Goal: Task Accomplishment & Management: Complete application form

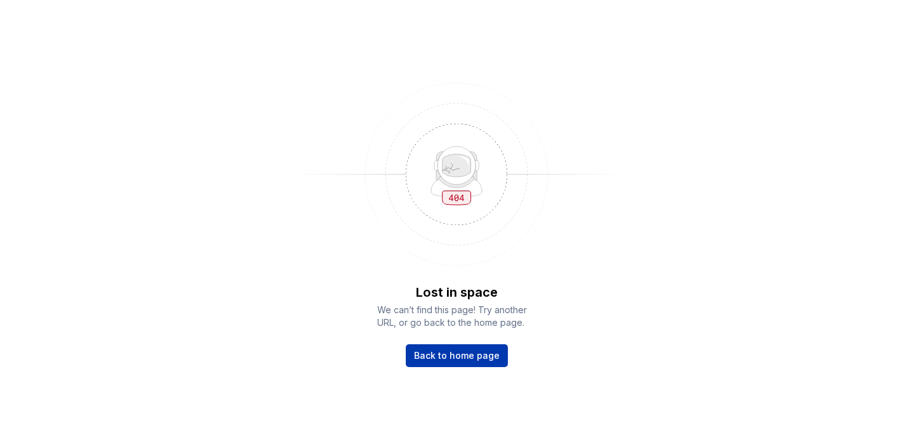
click at [454, 353] on span "Back to home page" at bounding box center [457, 355] width 86 height 13
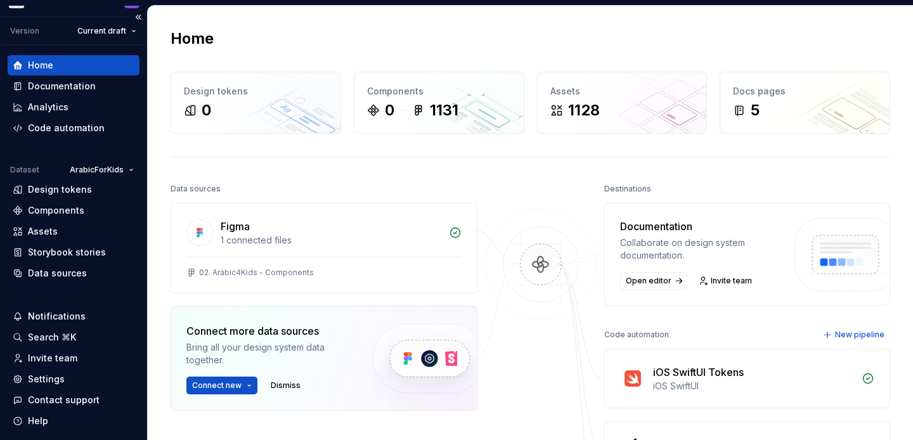
scroll to position [22, 0]
click at [126, 175] on html "studio4kids D Version Current draft Home Documentation Analytics Code automatio…" at bounding box center [456, 220] width 913 height 440
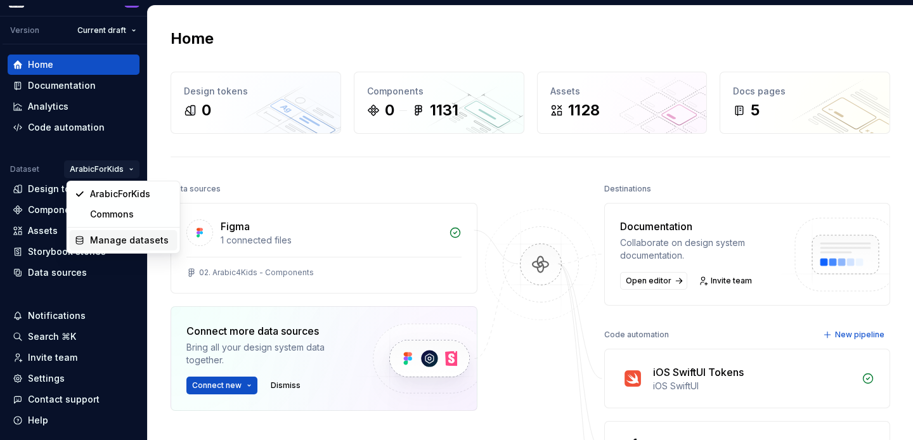
click at [123, 240] on div "Manage datasets" at bounding box center [131, 240] width 82 height 13
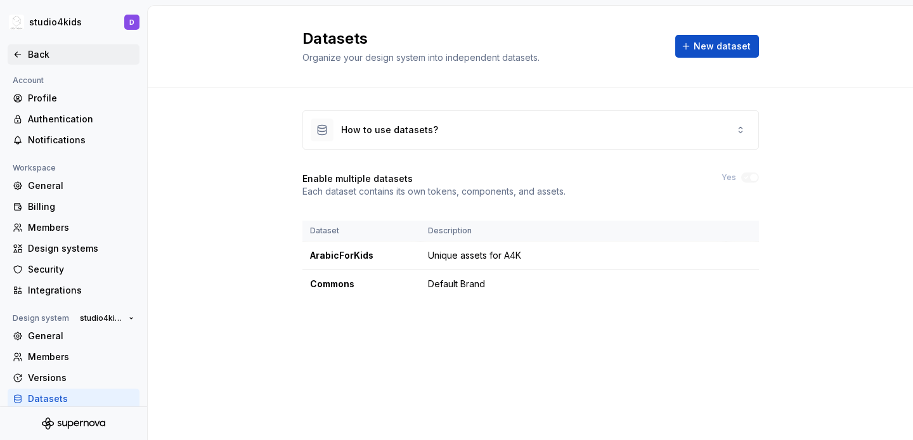
click at [34, 55] on div "Back" at bounding box center [81, 54] width 106 height 13
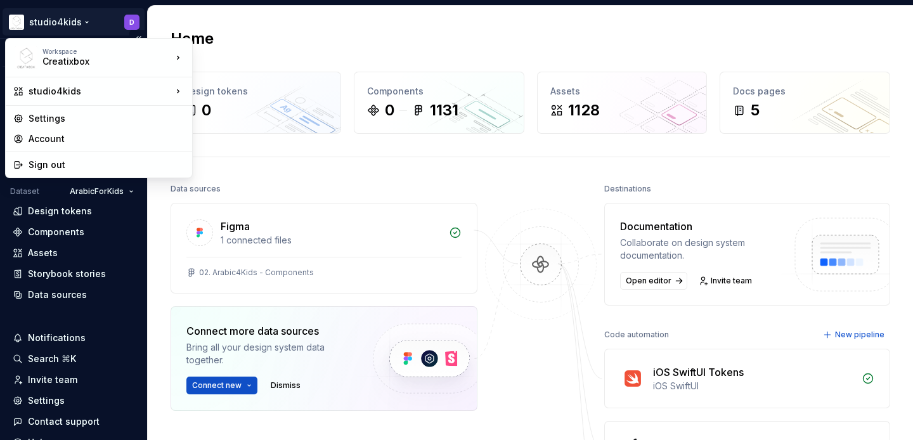
click at [75, 22] on html "studio4kids D Version Current draft Home Documentation Analytics Code automatio…" at bounding box center [456, 220] width 913 height 440
click at [74, 23] on html "studio4kids D Version Current draft Home Documentation Analytics Code automatio…" at bounding box center [456, 220] width 913 height 440
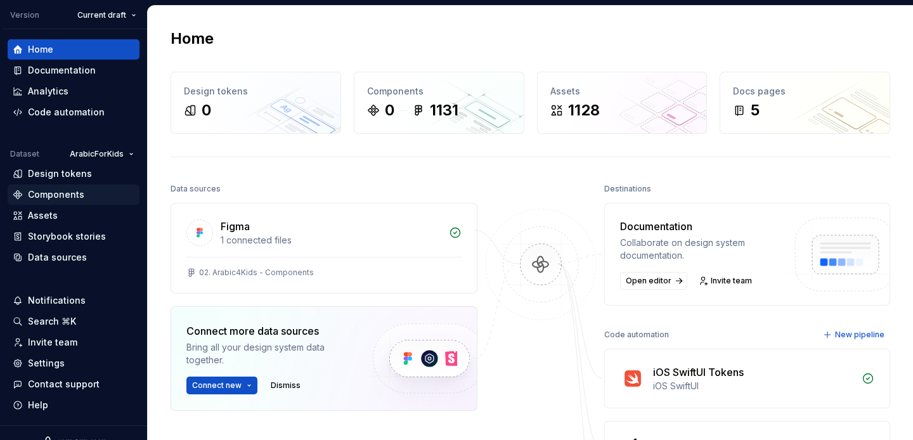
scroll to position [42, 0]
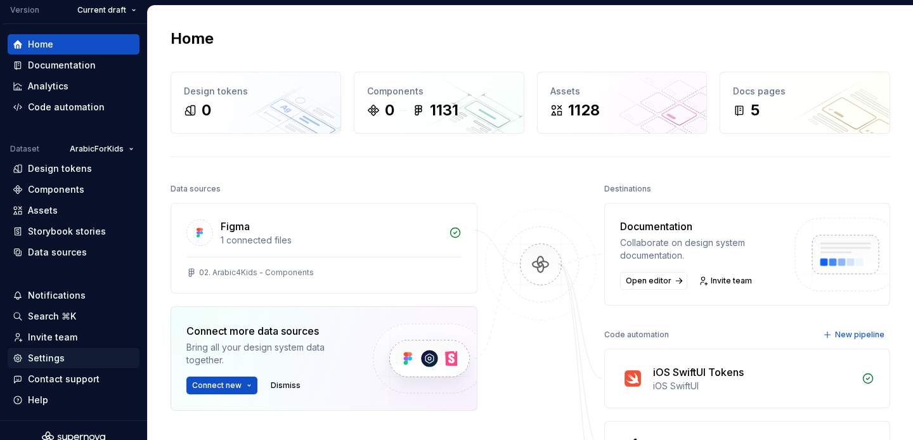
click at [53, 355] on div "Settings" at bounding box center [46, 358] width 37 height 13
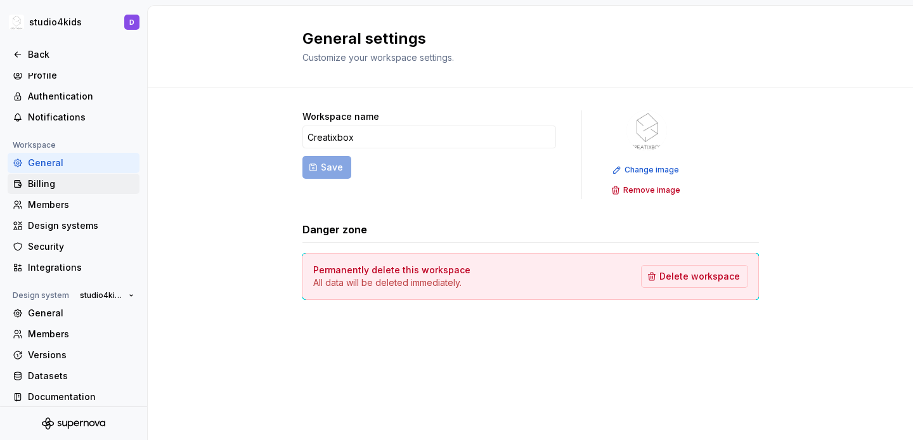
scroll to position [30, 0]
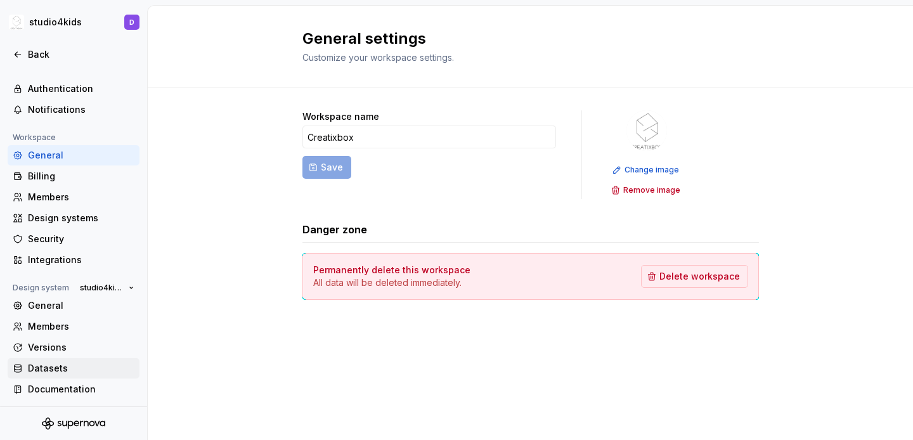
click at [57, 362] on div "Datasets" at bounding box center [81, 368] width 106 height 13
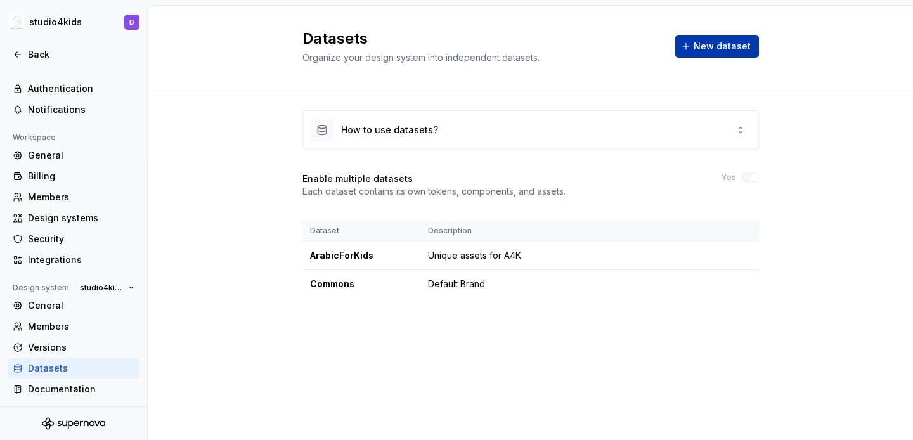
click at [693, 44] on button "New dataset" at bounding box center [717, 46] width 84 height 23
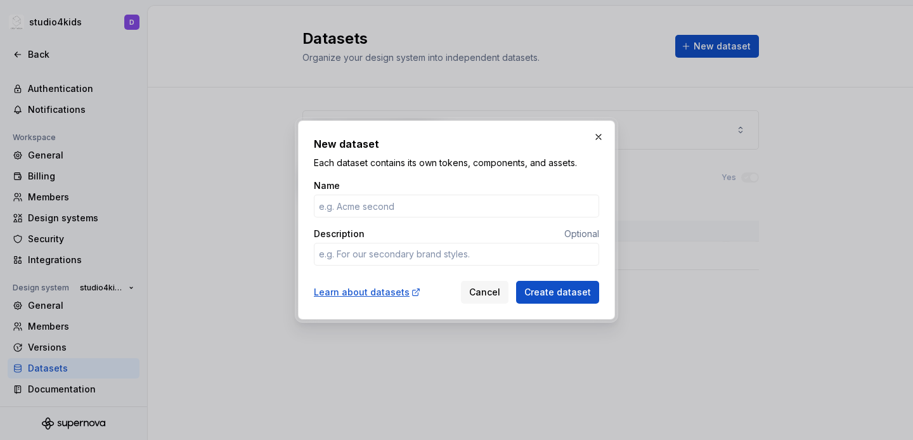
type textarea "*"
drag, startPoint x: 414, startPoint y: 134, endPoint x: 714, endPoint y: 138, distance: 299.8
click at [714, 138] on div "New dataset Each dataset contains its own tokens, components, and assets. Name …" at bounding box center [456, 220] width 913 height 440
click at [500, 207] on input "Name" at bounding box center [456, 206] width 285 height 23
type input "E"
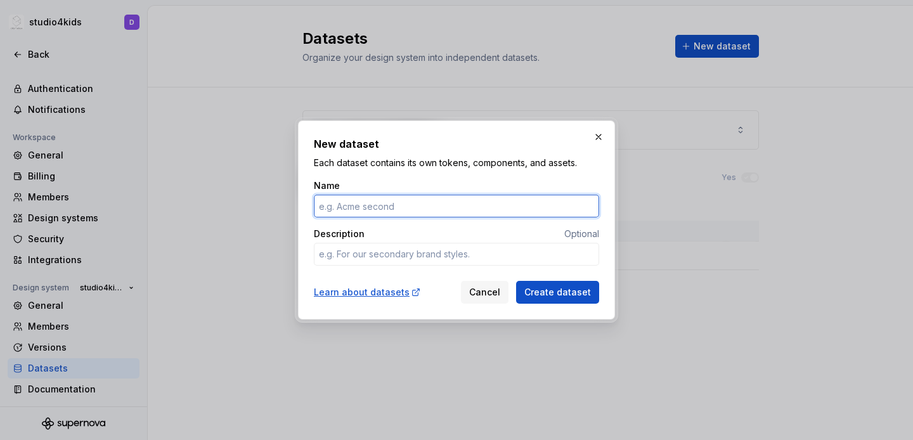
type textarea "*"
type input "EnglishForKids"
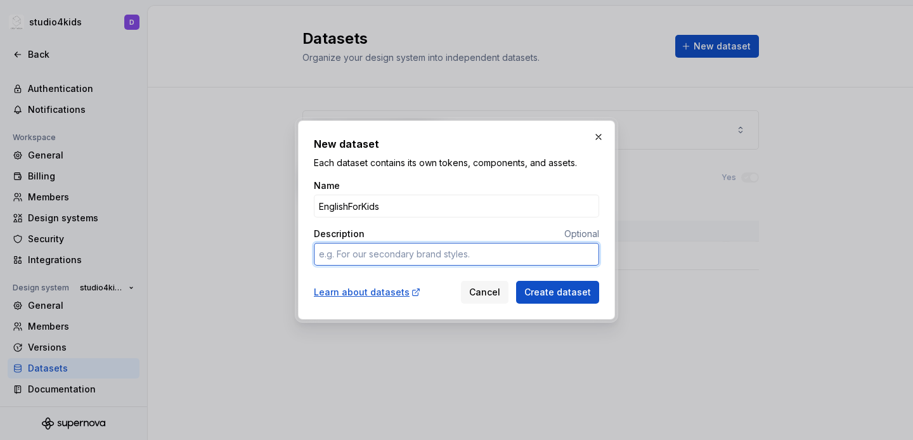
click at [471, 259] on textarea "Description" at bounding box center [456, 254] width 285 height 23
type textarea "A"
type textarea "*"
type textarea "As"
type textarea "*"
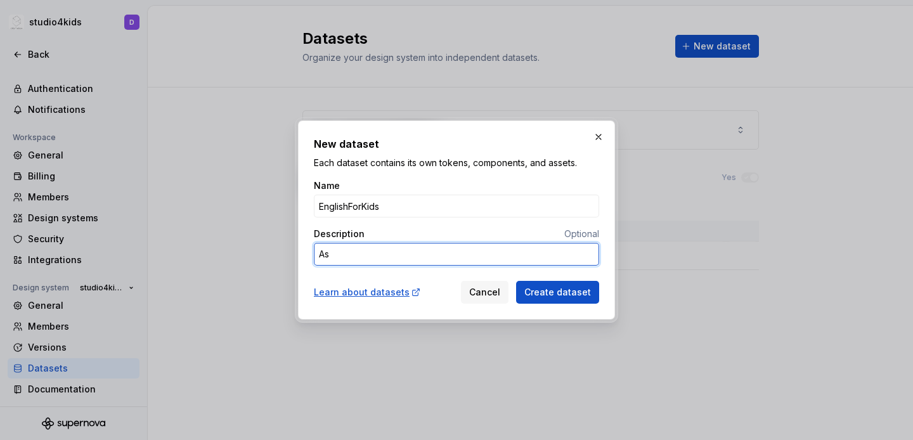
type textarea "Ass"
type textarea "*"
type textarea "Asse"
type textarea "*"
type textarea "Asset"
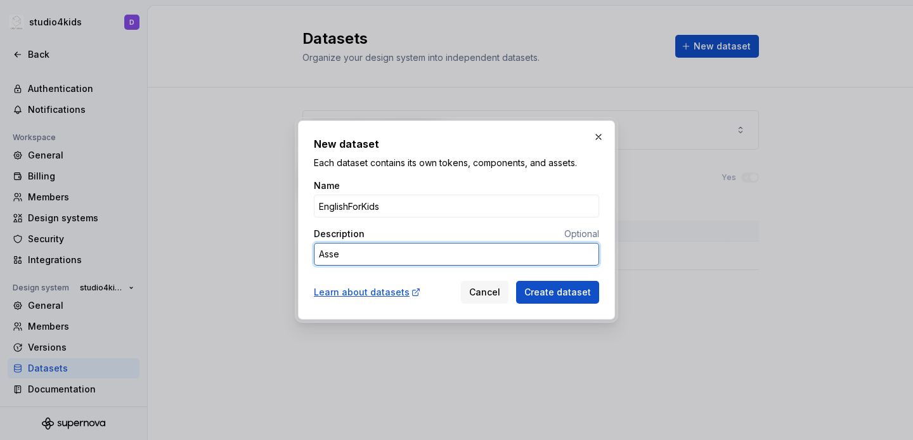
type textarea "*"
type textarea "Assets"
type textarea "*"
type textarea "Assets"
type textarea "*"
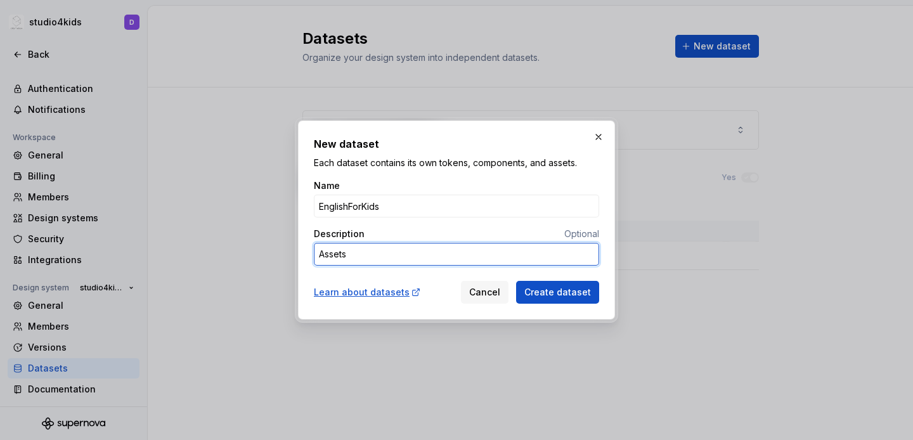
type textarea "Assets a"
type textarea "*"
type textarea "Assets an"
type textarea "*"
type textarea "Assets and"
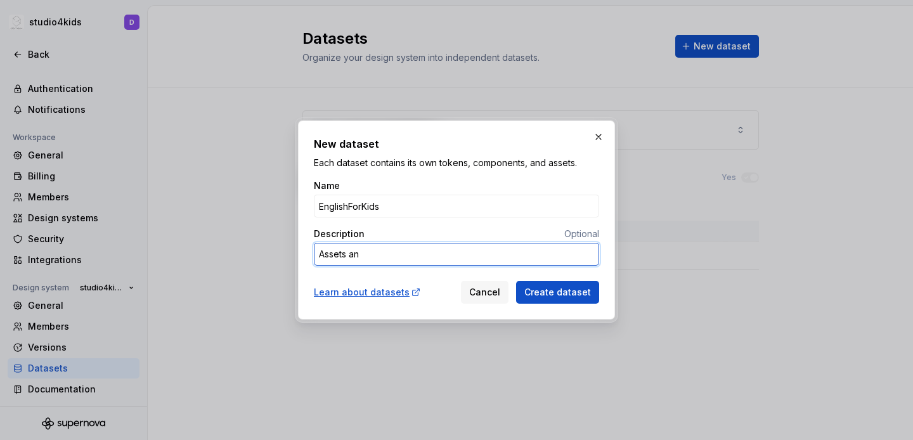
type textarea "*"
type textarea "Assets and"
type textarea "*"
type textarea "Assets and t"
type textarea "*"
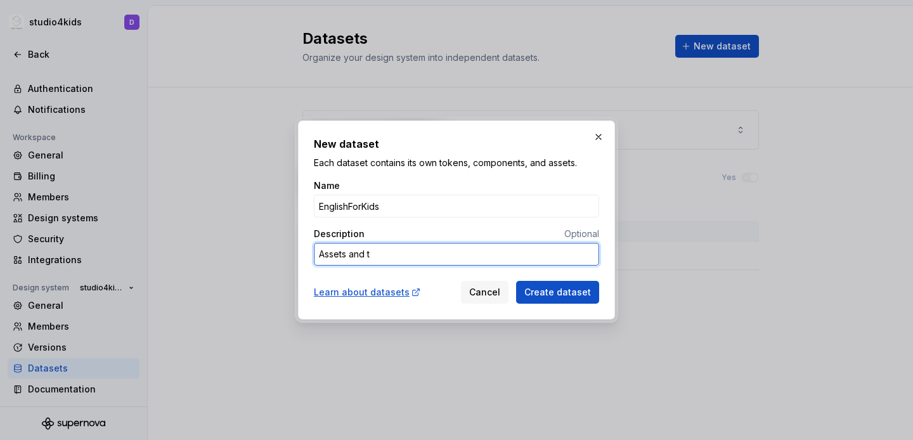
type textarea "Assets and to"
type textarea "*"
type textarea "Assets and tok"
type textarea "*"
type textarea "Assets and toke"
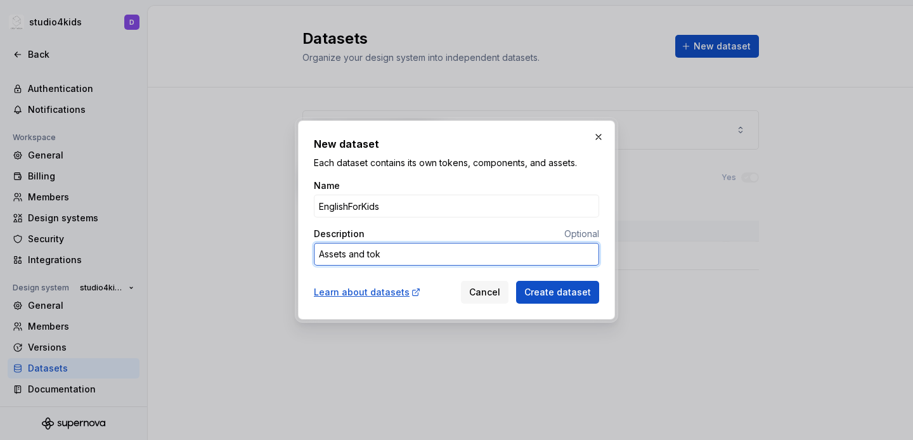
type textarea "*"
type textarea "Assets and token"
type textarea "*"
type textarea "Assets and tokens"
type textarea "*"
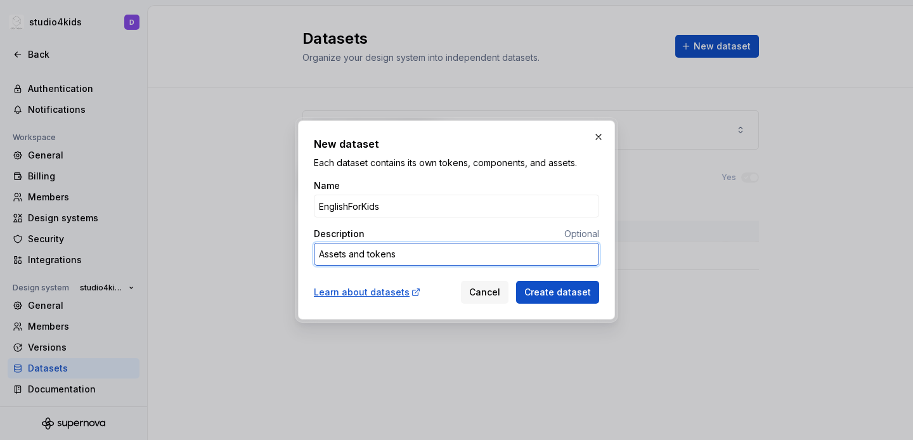
type textarea "Assets and tokens"
type textarea "*"
type textarea "Assets and tokens f"
type textarea "*"
type textarea "Assets and tokens fo"
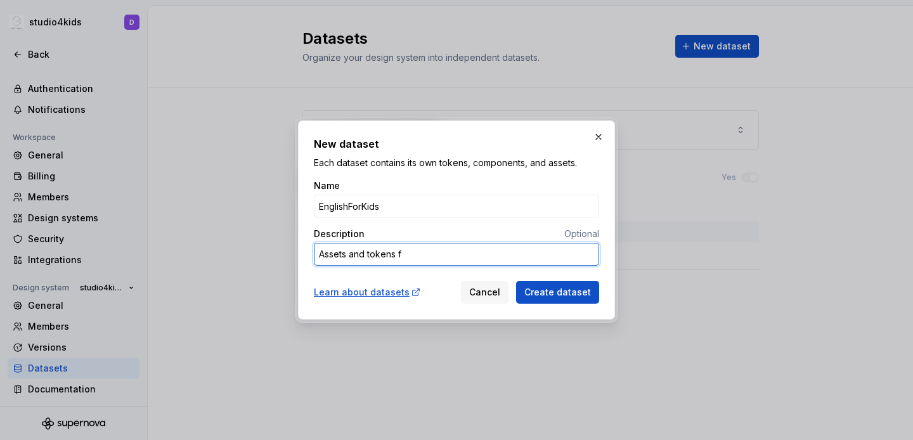
type textarea "*"
type textarea "Assets and tokens for"
type textarea "*"
type textarea "Assets and tokens for"
type textarea "*"
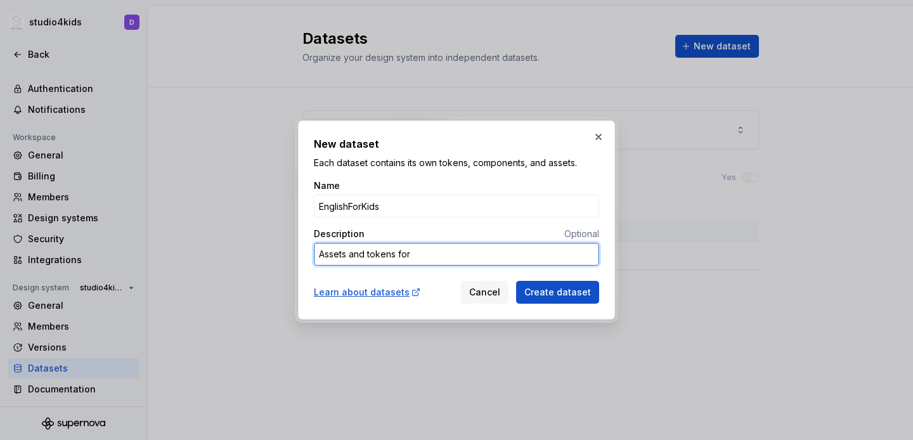
type textarea "Assets and tokens for E"
type textarea "*"
type textarea "Assets and tokens for EF"
type textarea "*"
type textarea "Assets and tokens for EFK"
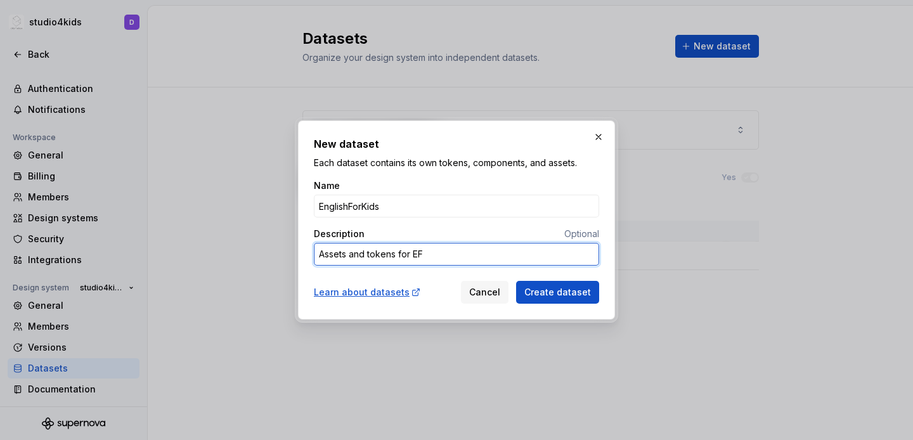
type textarea "*"
type textarea "Assets and tokens for EF"
type textarea "*"
type textarea "Assets and tokens for E"
type textarea "*"
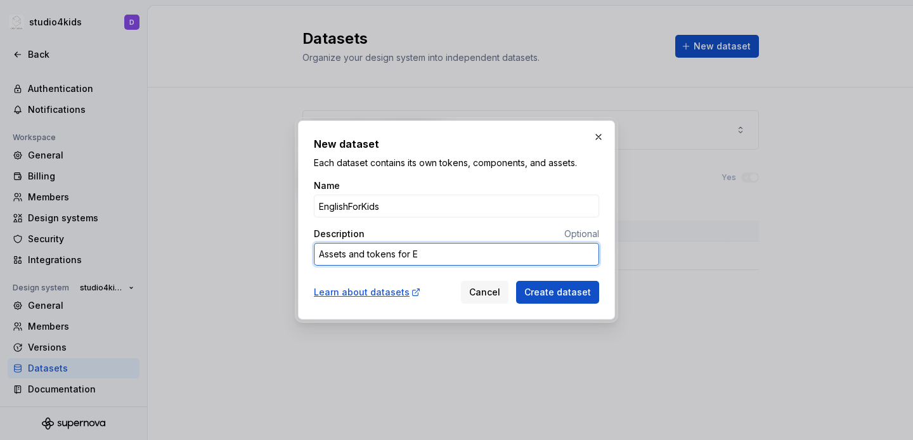
type textarea "Assets and tokens for E4"
type textarea "*"
type textarea "Assets and tokens for E4k"
type textarea "*"
type textarea "Assets and tokens for E4"
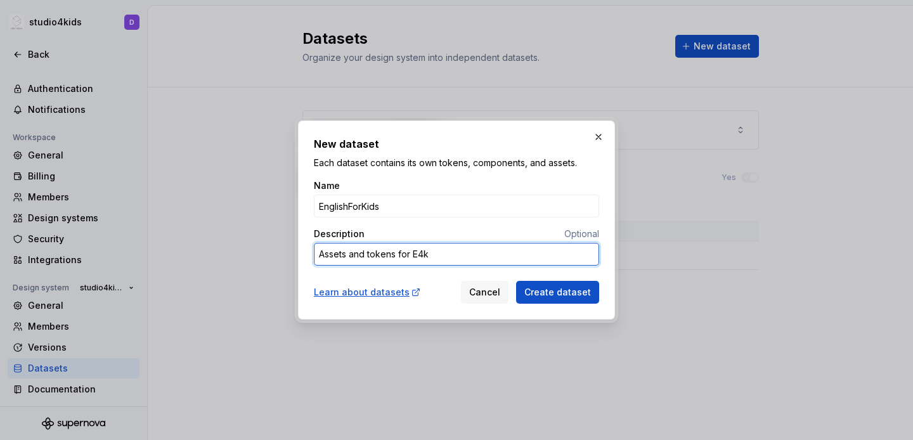
type textarea "*"
type textarea "Assets and tokens for E4K"
type textarea "*"
type textarea "Assets and tokens for E4K"
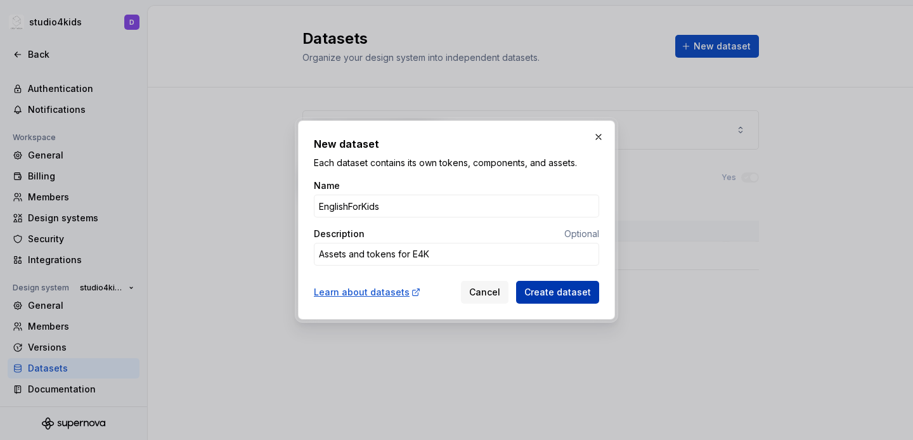
click at [555, 291] on span "Create dataset" at bounding box center [557, 292] width 67 height 13
type textarea "*"
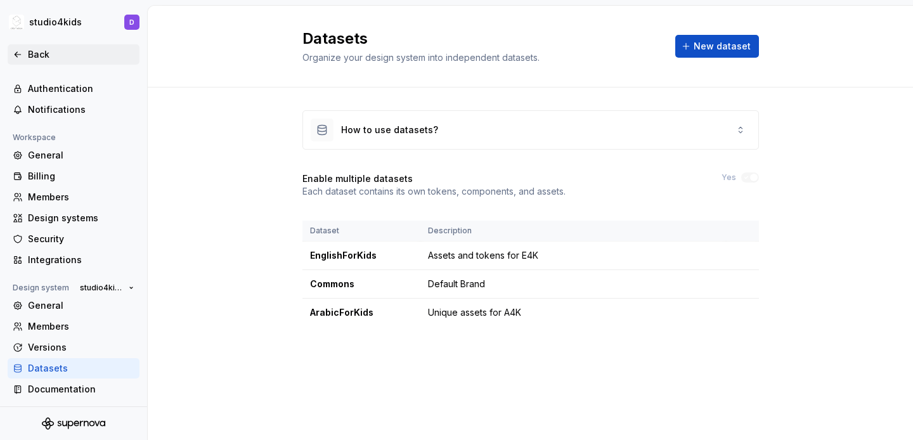
click at [44, 54] on div "Back" at bounding box center [81, 54] width 106 height 13
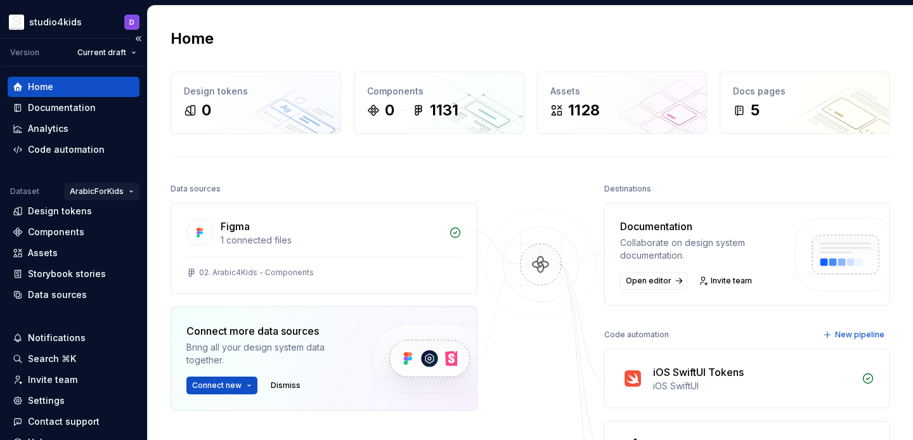
click at [90, 192] on html "studio4kids D Version Current draft Home Documentation Analytics Code automatio…" at bounding box center [456, 220] width 913 height 440
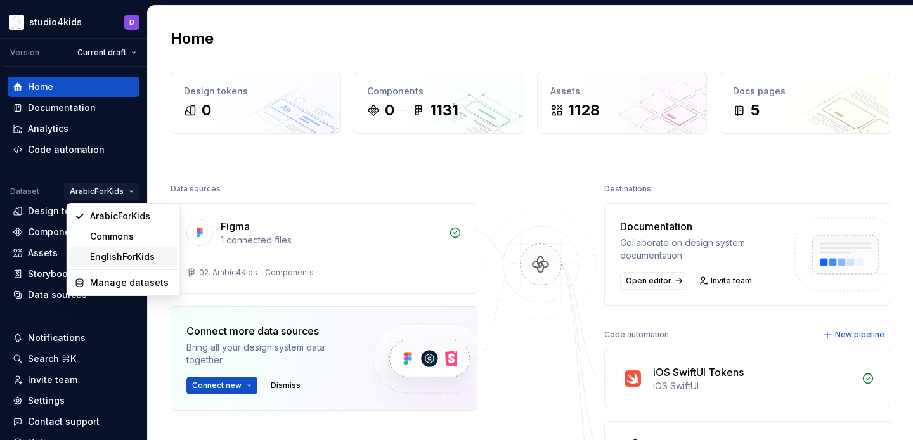
click at [111, 260] on div "EnglishForKids" at bounding box center [131, 256] width 82 height 13
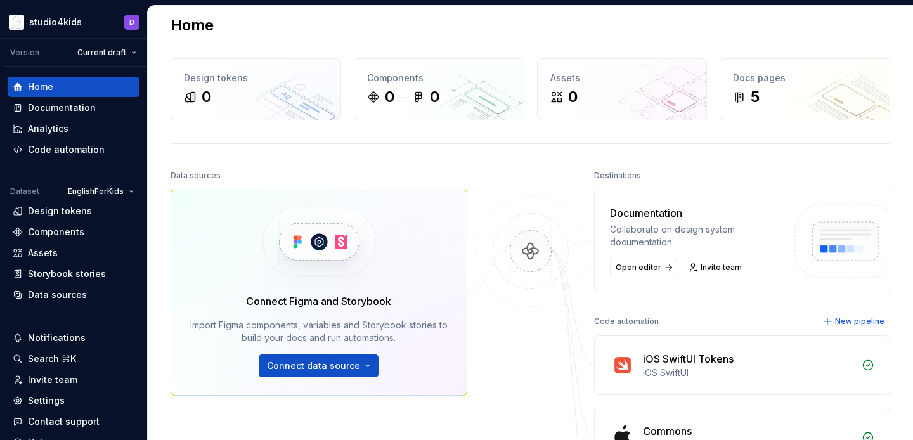
scroll to position [13, 0]
click at [48, 250] on div "Assets" at bounding box center [43, 253] width 30 height 13
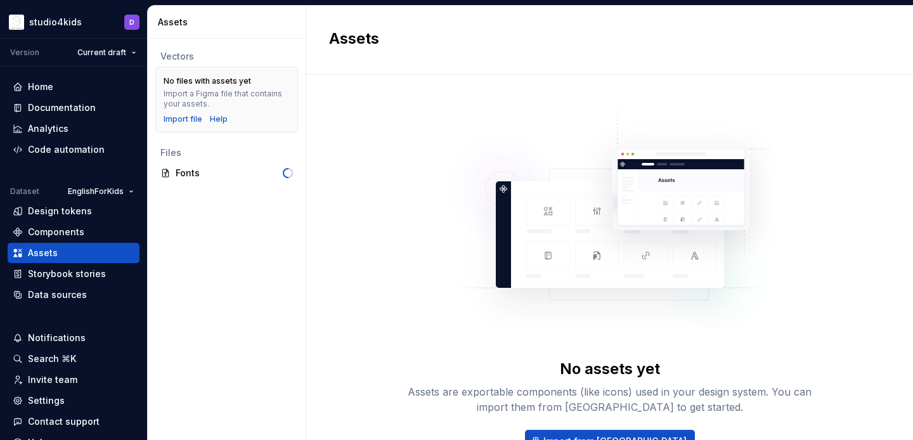
scroll to position [69, 0]
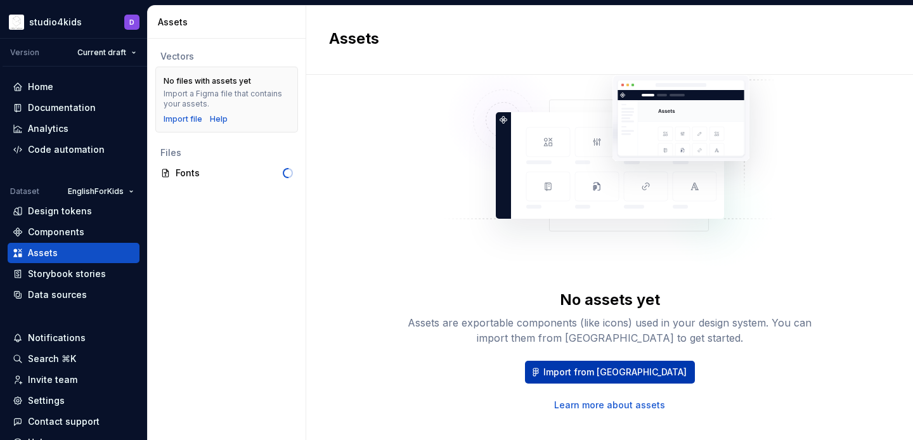
click at [633, 368] on span "Import from Figma" at bounding box center [614, 372] width 143 height 13
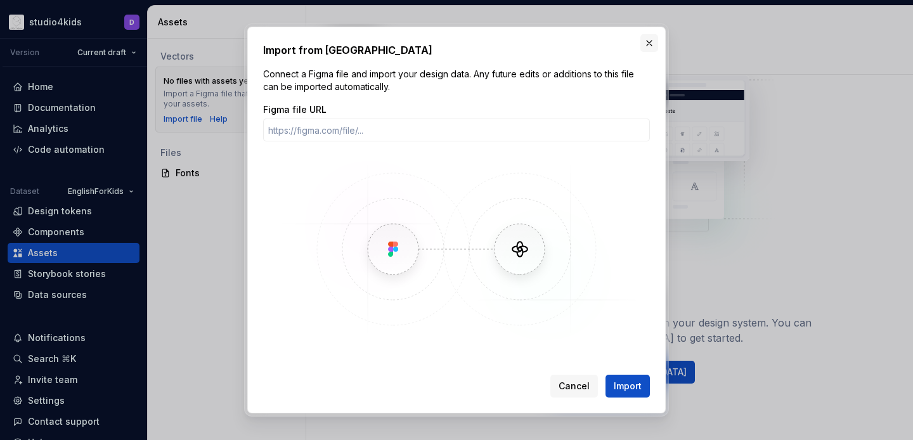
click at [655, 41] on button "button" at bounding box center [649, 43] width 18 height 18
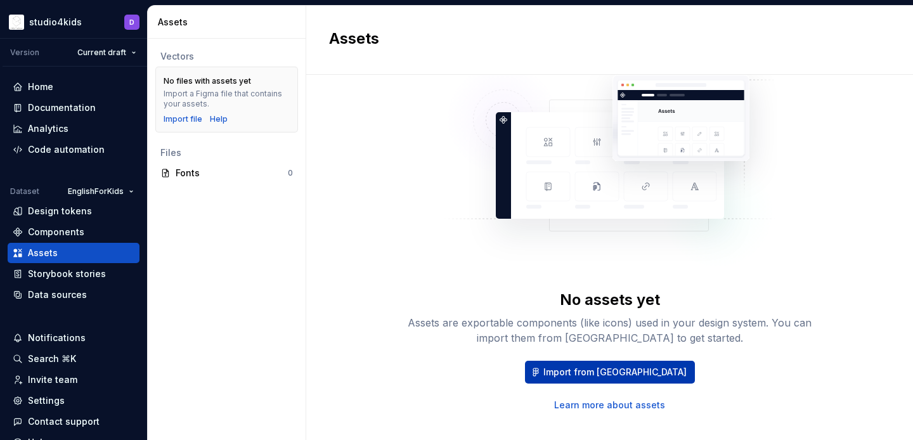
click at [586, 370] on span "Import from Figma" at bounding box center [614, 372] width 143 height 13
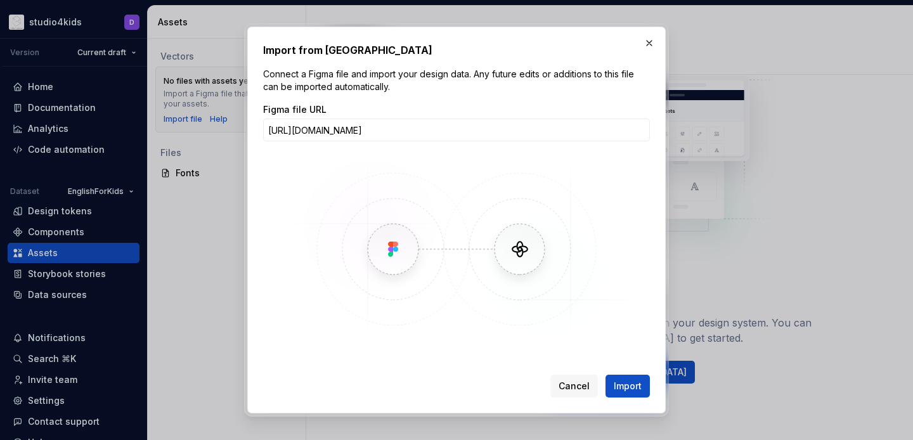
scroll to position [0, 184]
type input "https://www.figma.com/design/KUx9aejUeWTF5197x7sTYE/03.-English4Kids---Componen…"
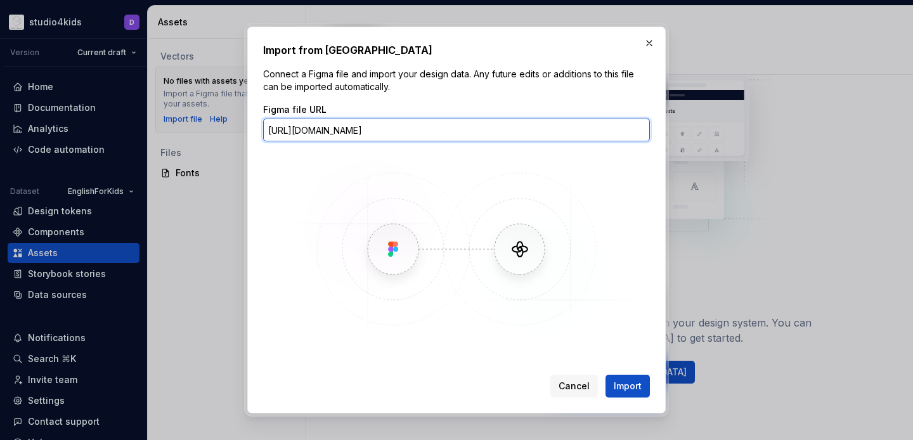
click at [425, 127] on input "https://www.figma.com/design/KUx9aejUeWTF5197x7sTYE/03.-English4Kids---Componen…" at bounding box center [456, 130] width 387 height 23
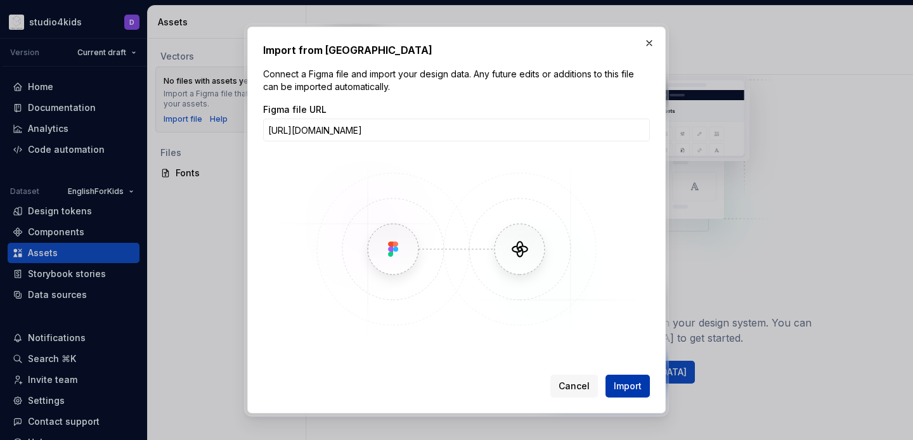
click at [624, 383] on span "Import" at bounding box center [628, 386] width 28 height 13
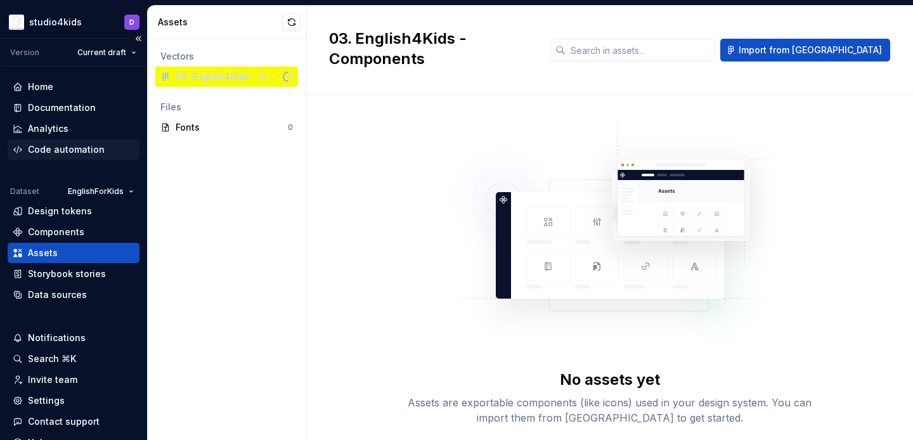
click at [48, 155] on div "Code automation" at bounding box center [66, 149] width 77 height 13
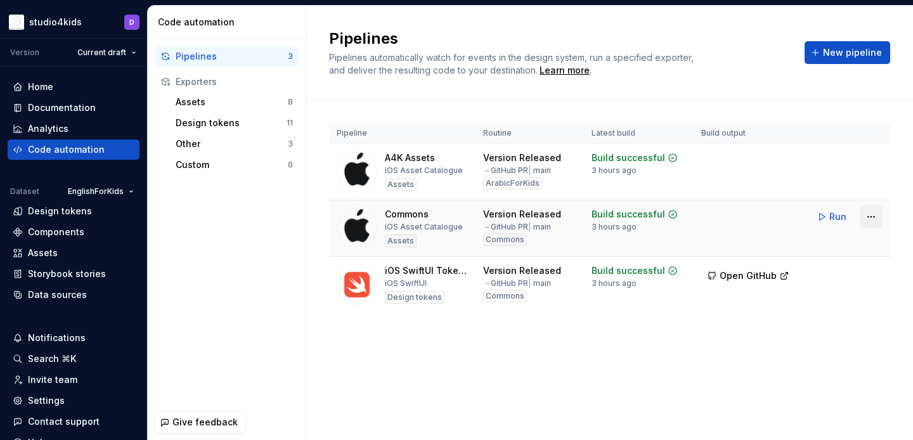
click at [868, 217] on html "studio4kids D Version Current draft Home Documentation Analytics Code automatio…" at bounding box center [456, 220] width 913 height 440
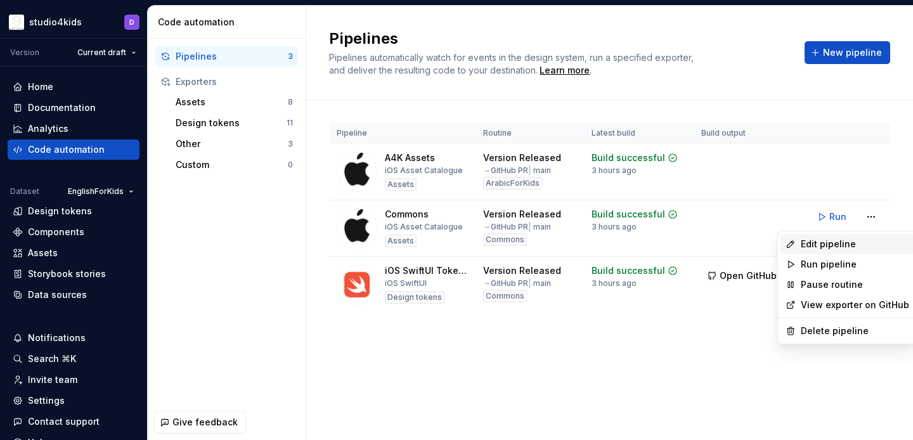
click at [802, 240] on div "Edit pipeline" at bounding box center [854, 244] width 108 height 13
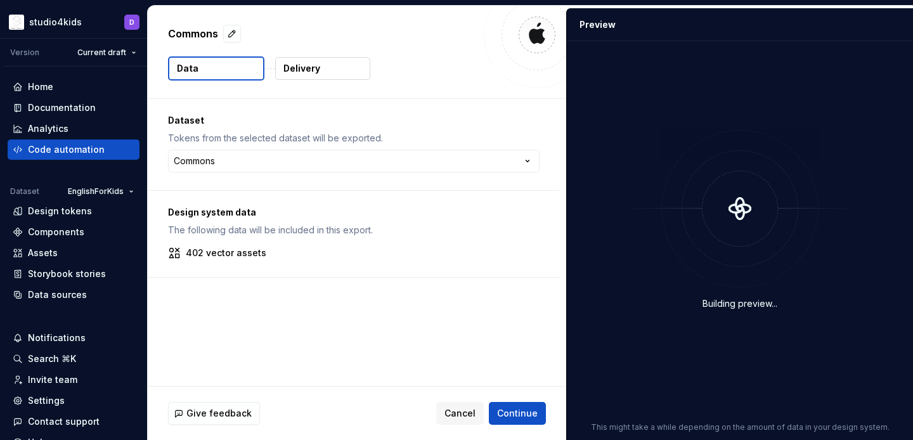
click at [309, 70] on p "Delivery" at bounding box center [301, 68] width 37 height 13
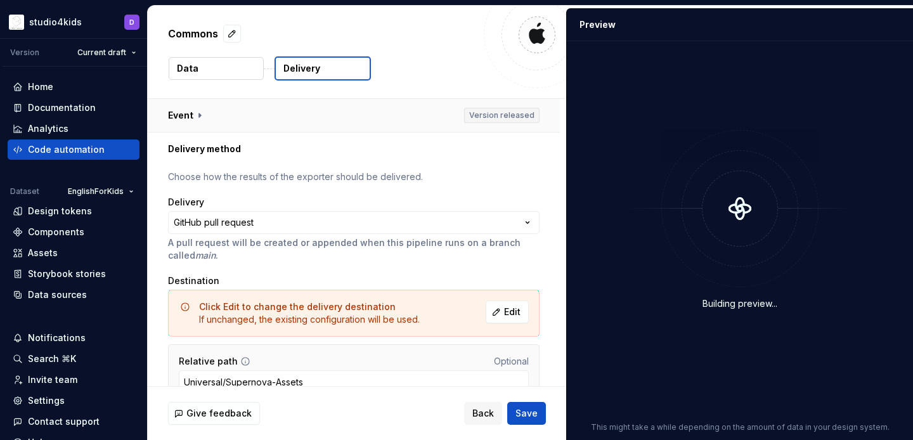
click at [196, 110] on button "button" at bounding box center [354, 115] width 412 height 33
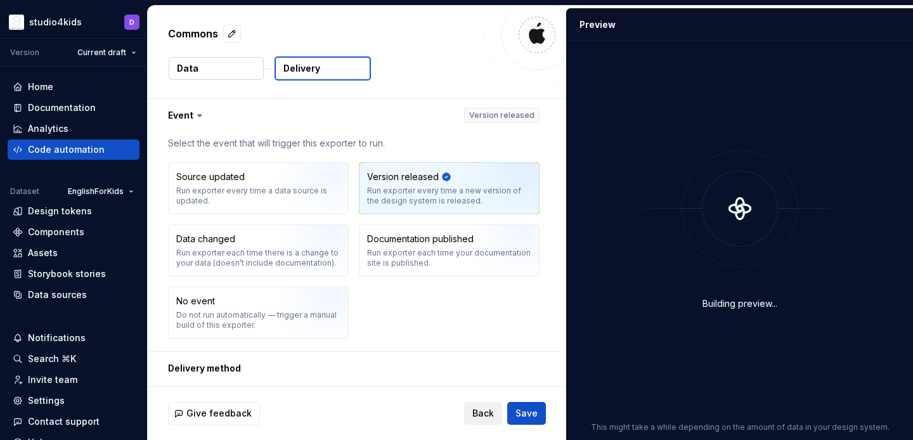
click at [473, 413] on button "Back" at bounding box center [483, 413] width 38 height 23
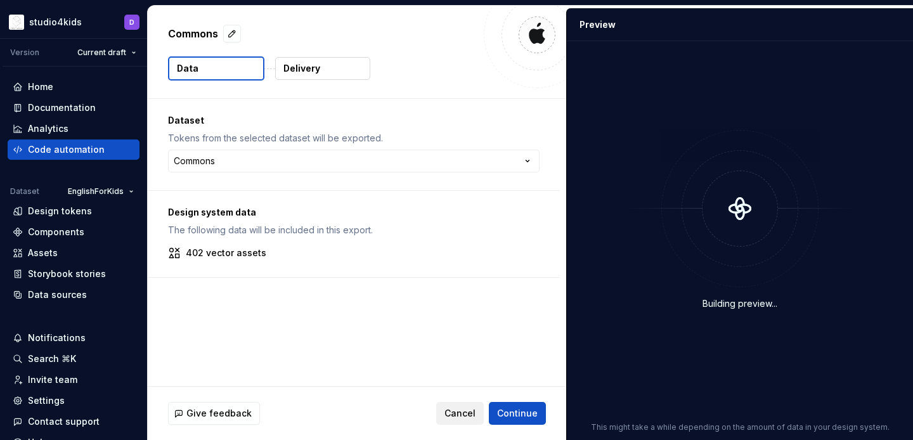
click at [467, 410] on span "Cancel" at bounding box center [459, 413] width 31 height 13
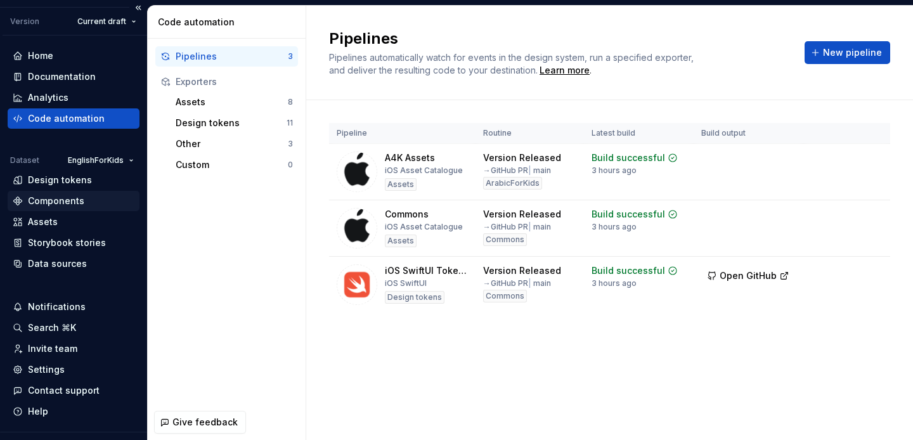
scroll to position [44, 0]
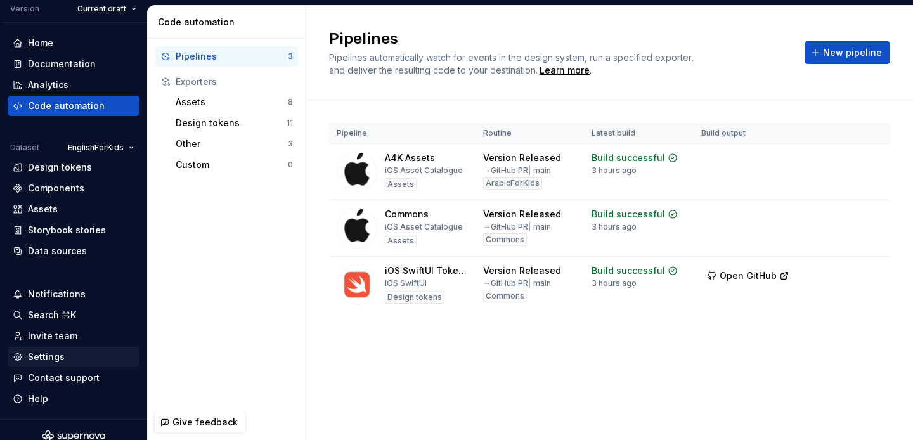
click at [31, 359] on div "Settings" at bounding box center [46, 356] width 37 height 13
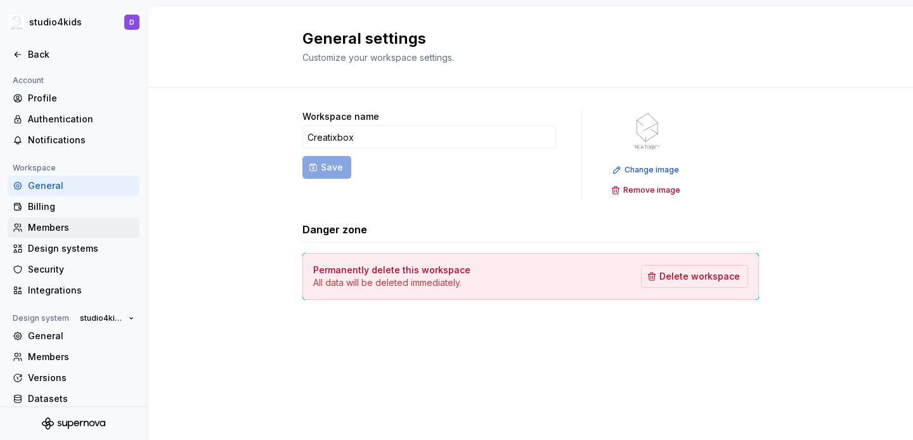
scroll to position [30, 0]
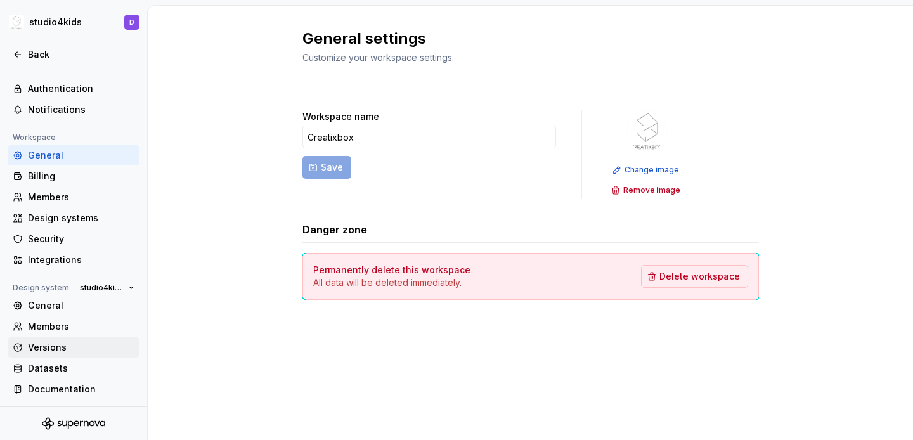
click at [39, 345] on div "Versions" at bounding box center [81, 347] width 106 height 13
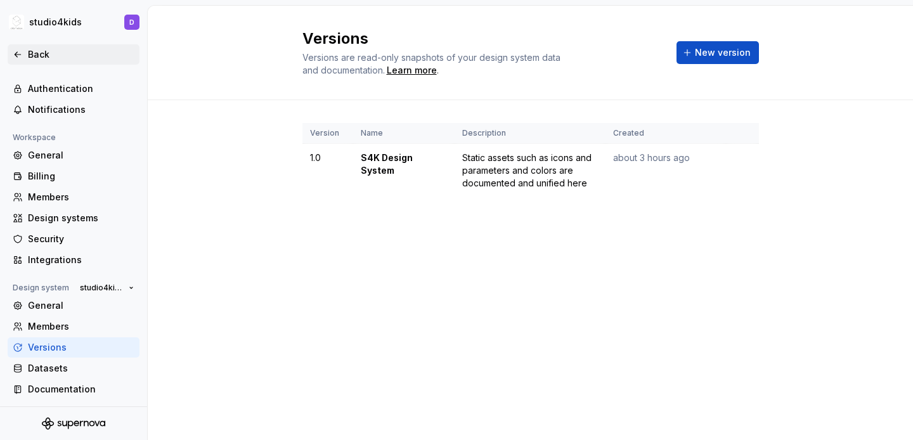
click at [42, 56] on div "Back" at bounding box center [81, 54] width 106 height 13
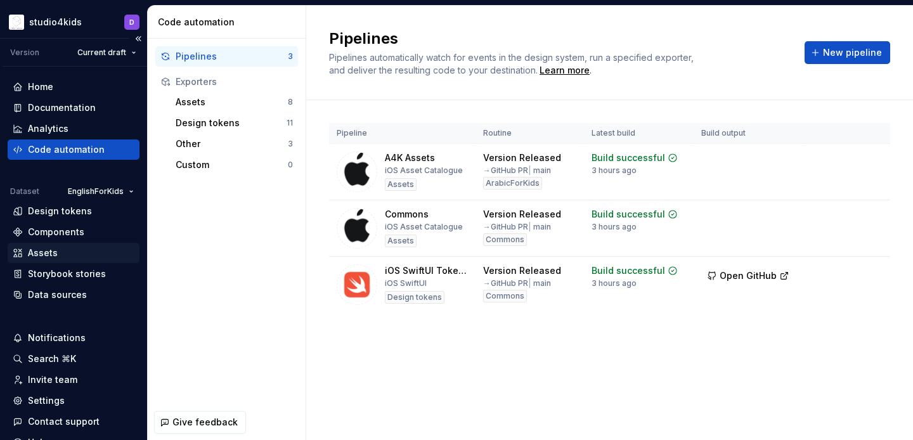
click at [44, 246] on div "Assets" at bounding box center [74, 253] width 132 height 20
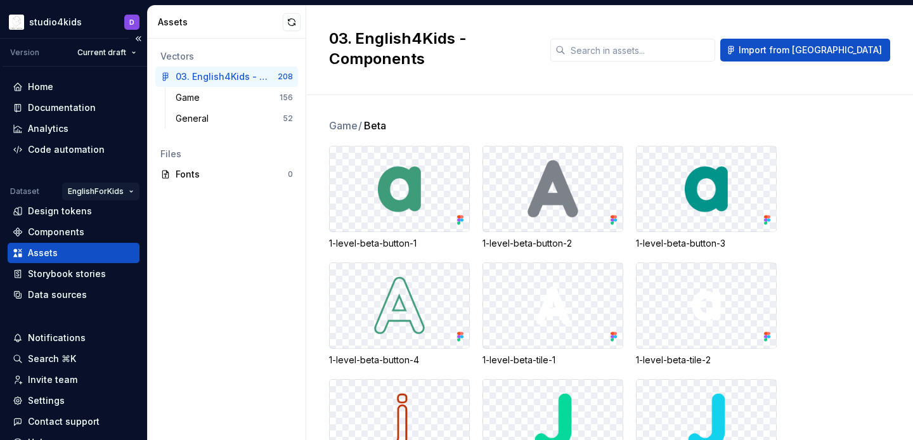
click at [100, 190] on html "studio4kids D Version Current draft Home Documentation Analytics Code automatio…" at bounding box center [456, 220] width 913 height 440
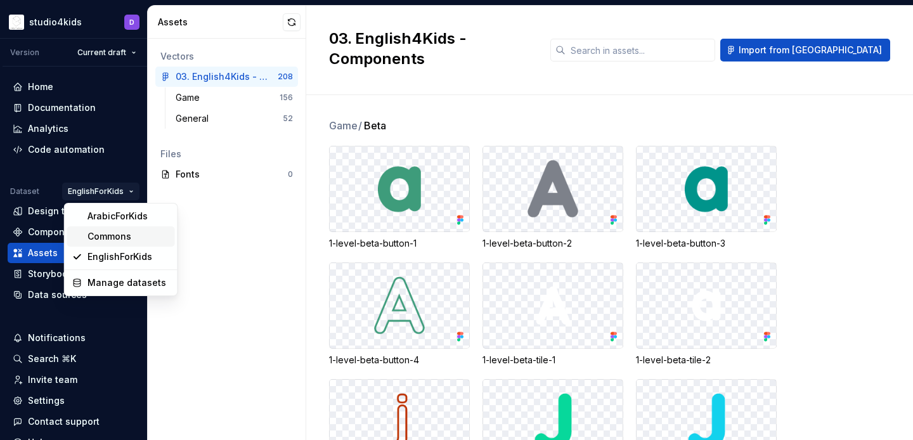
click at [105, 228] on div "Commons" at bounding box center [121, 236] width 108 height 20
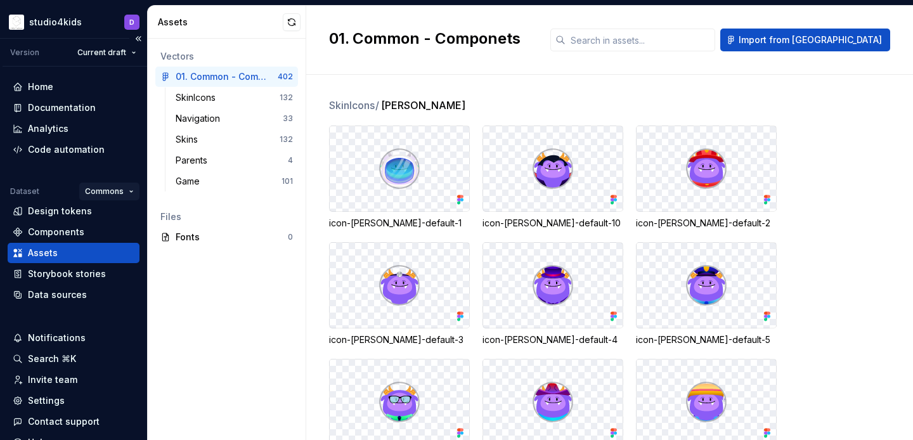
click at [104, 191] on html "studio4kids D Version Current draft Home Documentation Analytics Code automatio…" at bounding box center [456, 220] width 913 height 440
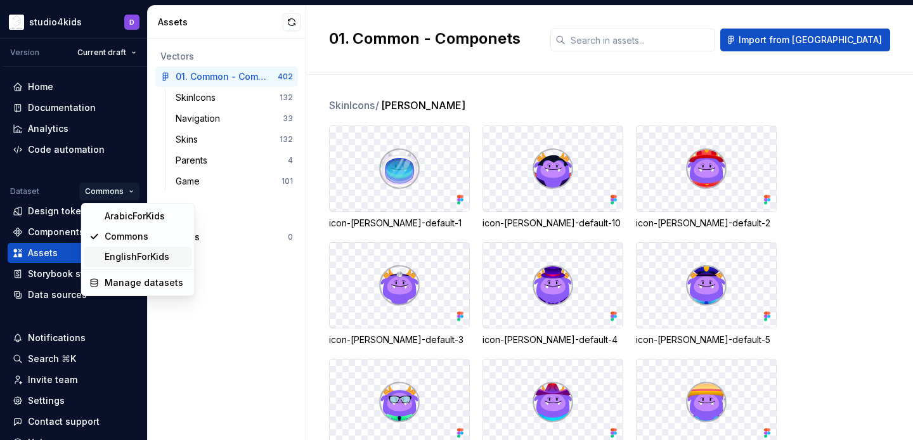
click at [108, 252] on div "EnglishForKids" at bounding box center [146, 256] width 82 height 13
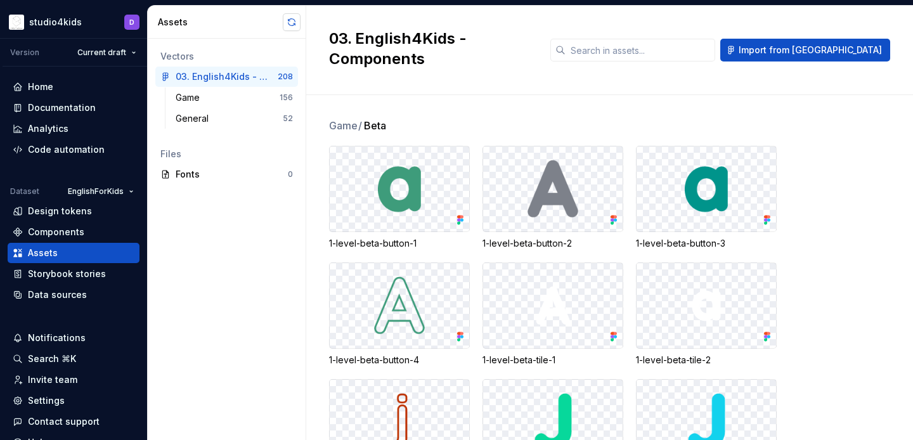
click at [290, 18] on button "button" at bounding box center [292, 22] width 18 height 18
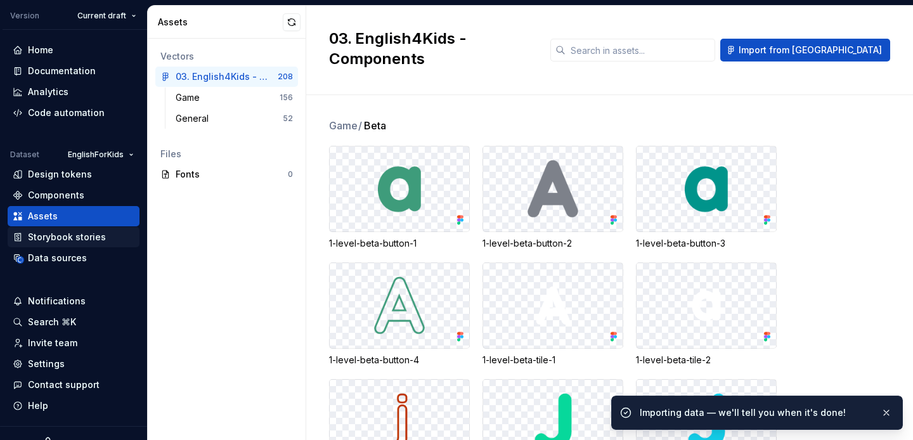
scroll to position [56, 0]
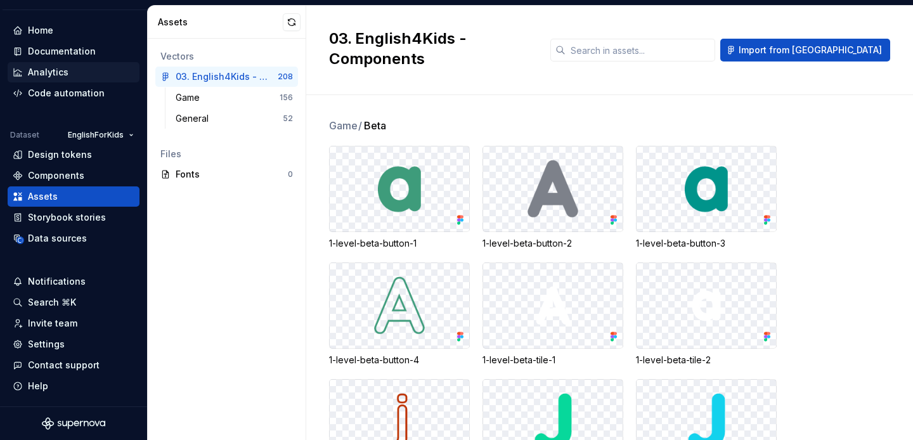
click at [29, 81] on div "Analytics" at bounding box center [74, 72] width 132 height 20
click at [46, 91] on div "Code automation" at bounding box center [66, 93] width 77 height 13
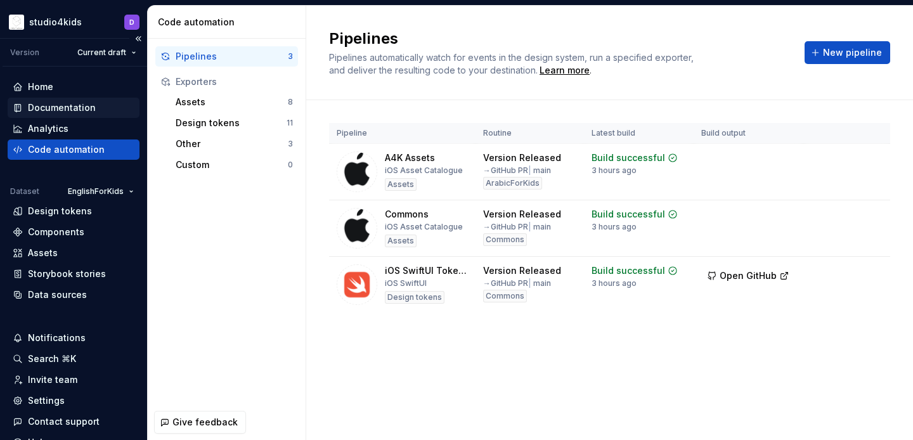
click at [46, 105] on div "Documentation" at bounding box center [62, 107] width 68 height 13
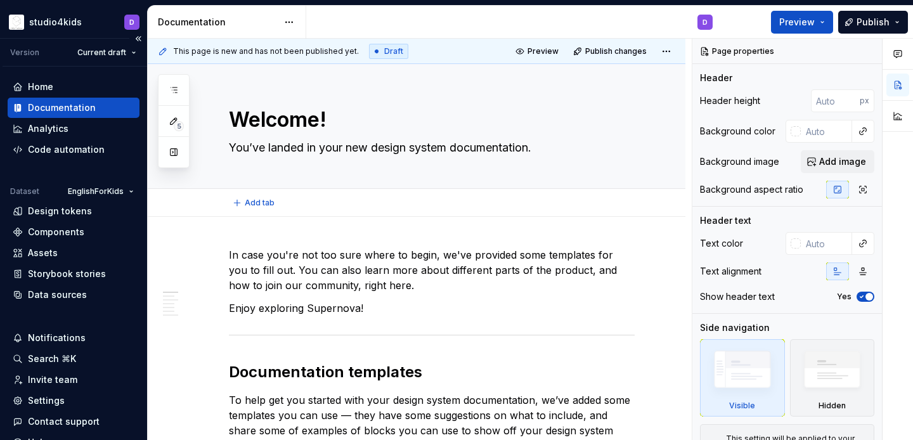
type textarea "*"
click at [35, 86] on div "Home" at bounding box center [40, 86] width 25 height 13
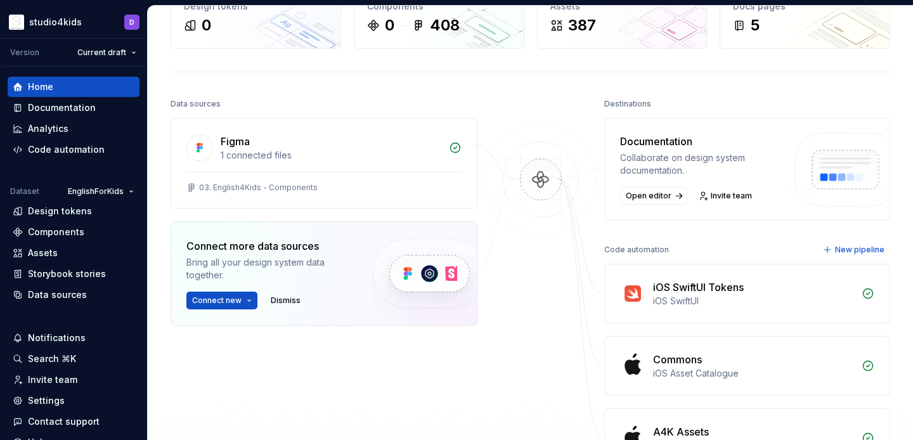
scroll to position [93, 0]
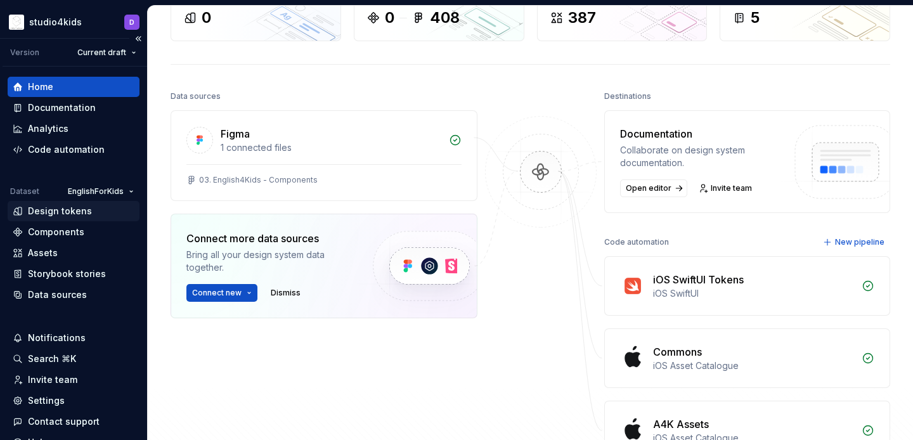
click at [72, 212] on div "Design tokens" at bounding box center [60, 211] width 64 height 13
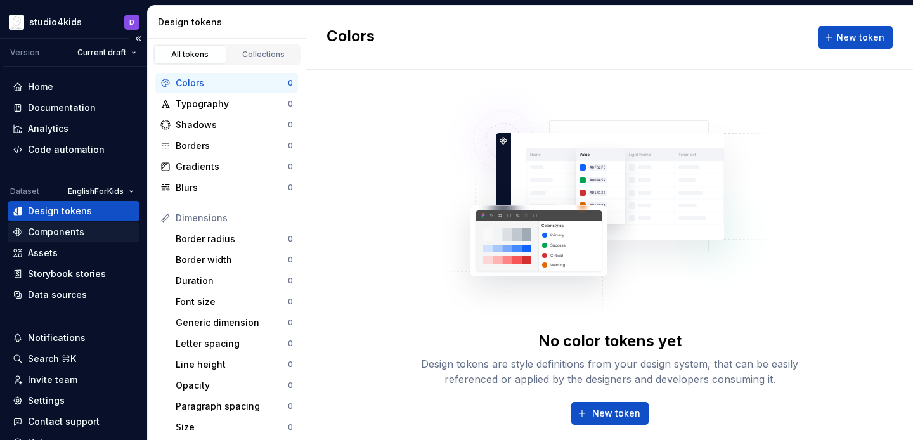
click at [58, 227] on div "Components" at bounding box center [56, 232] width 56 height 13
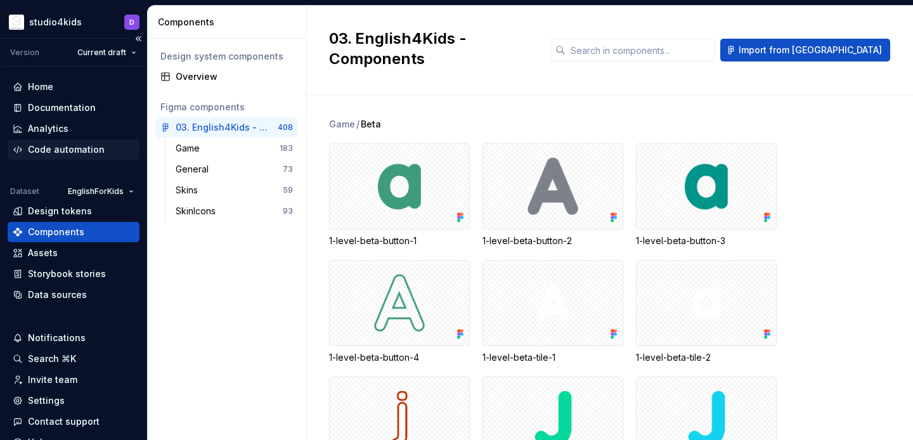
click at [74, 152] on div "Code automation" at bounding box center [66, 149] width 77 height 13
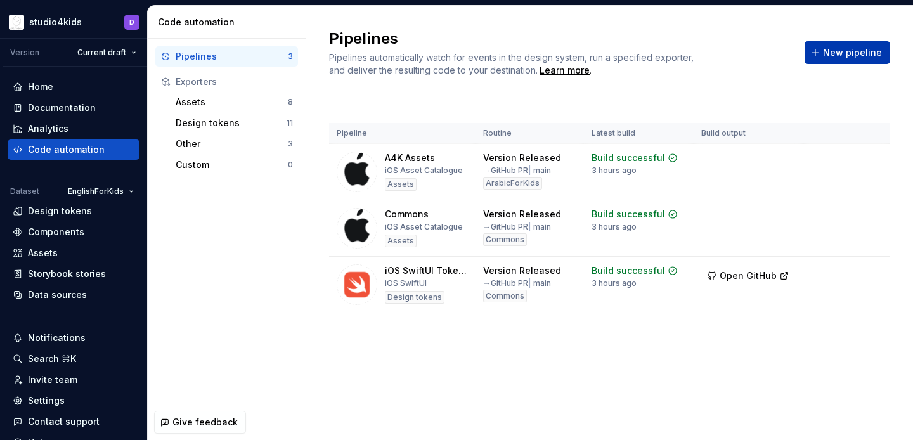
click at [837, 55] on span "New pipeline" at bounding box center [852, 52] width 59 height 13
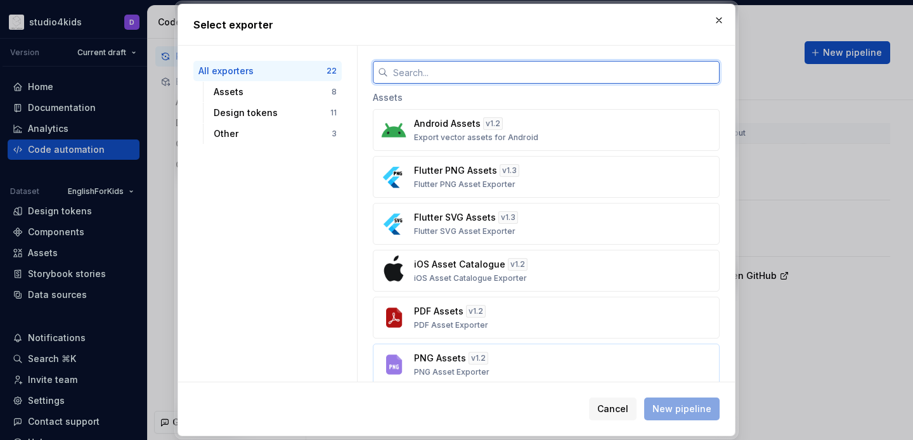
scroll to position [26, 0]
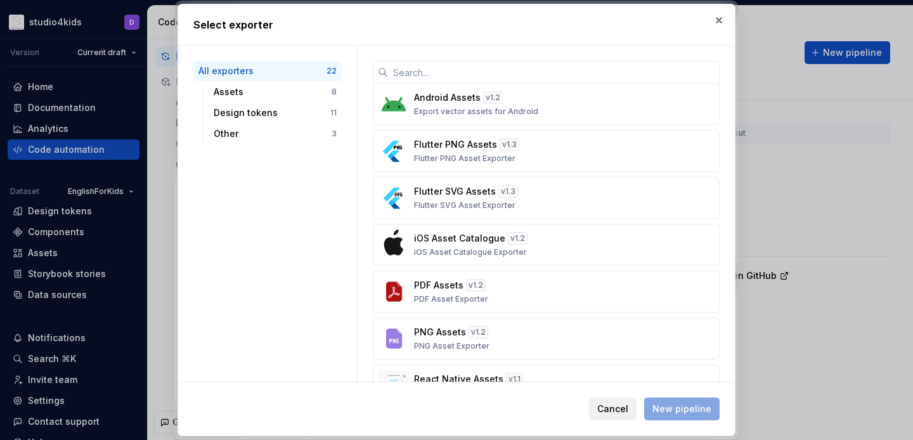
click at [612, 406] on span "Cancel" at bounding box center [612, 408] width 31 height 13
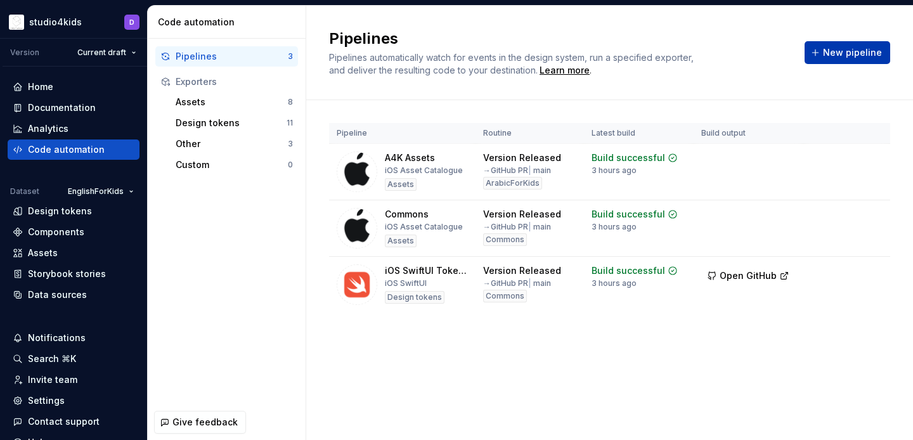
click at [845, 50] on span "New pipeline" at bounding box center [852, 52] width 59 height 13
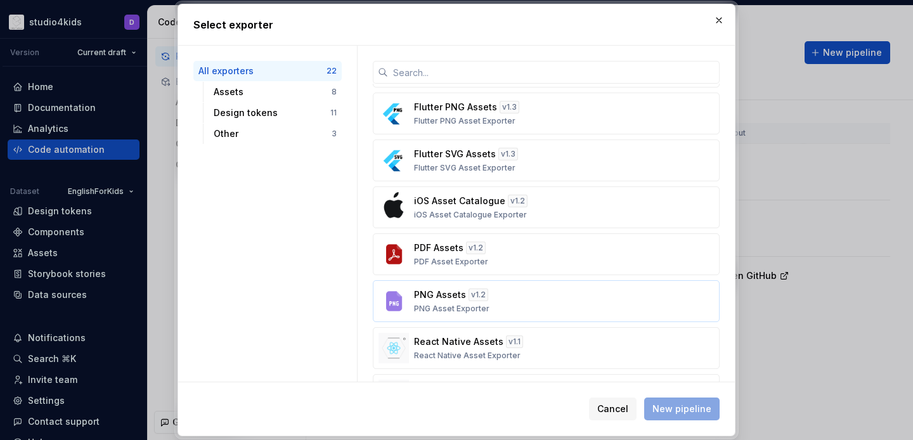
scroll to position [46, 0]
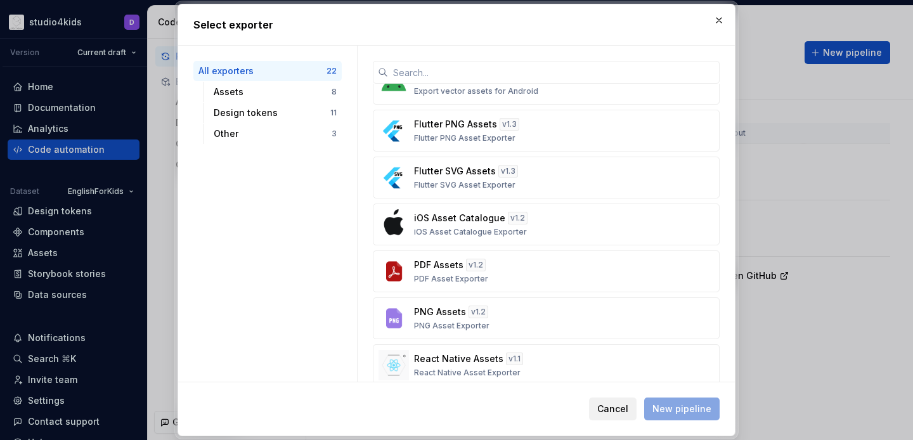
click at [612, 402] on span "Cancel" at bounding box center [612, 408] width 31 height 13
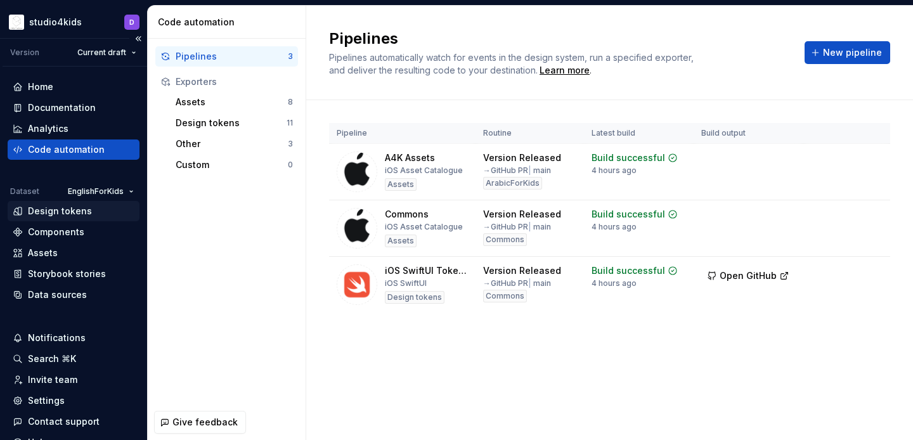
click at [49, 210] on div "Design tokens" at bounding box center [60, 211] width 64 height 13
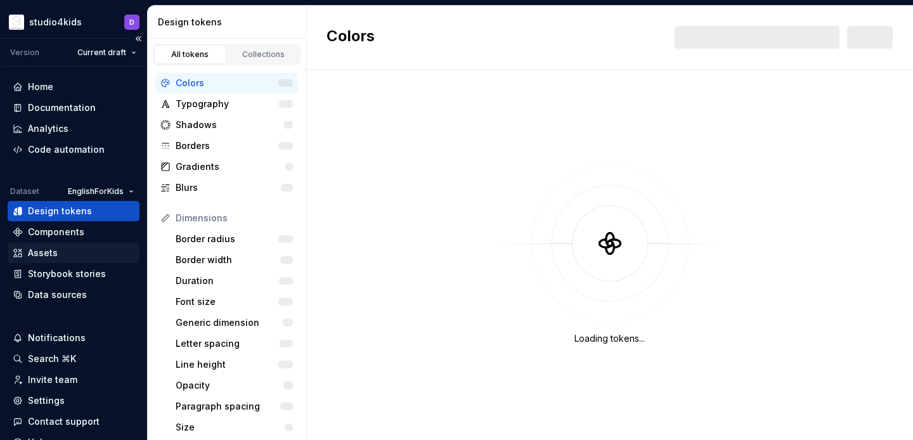
click at [53, 248] on div "Assets" at bounding box center [43, 253] width 30 height 13
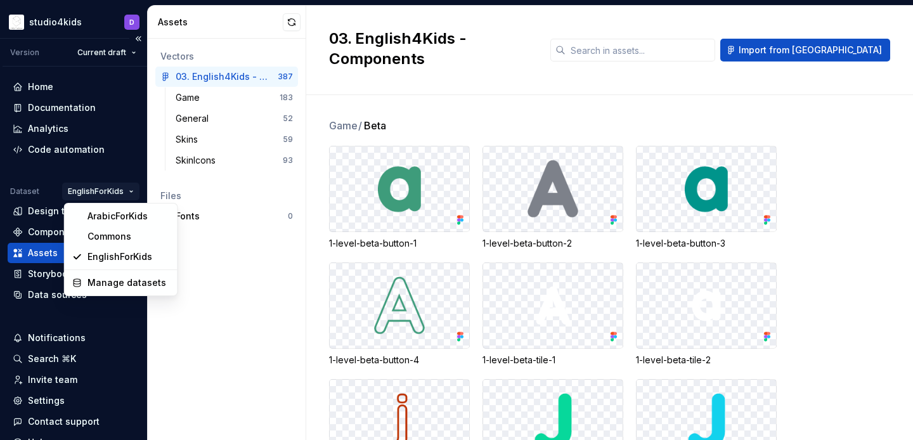
click at [106, 184] on html "studio4kids D Version Current draft Home Documentation Analytics Code automatio…" at bounding box center [456, 220] width 913 height 440
click at [112, 188] on html "studio4kids D Version Current draft Home Documentation Analytics Code automatio…" at bounding box center [456, 220] width 913 height 440
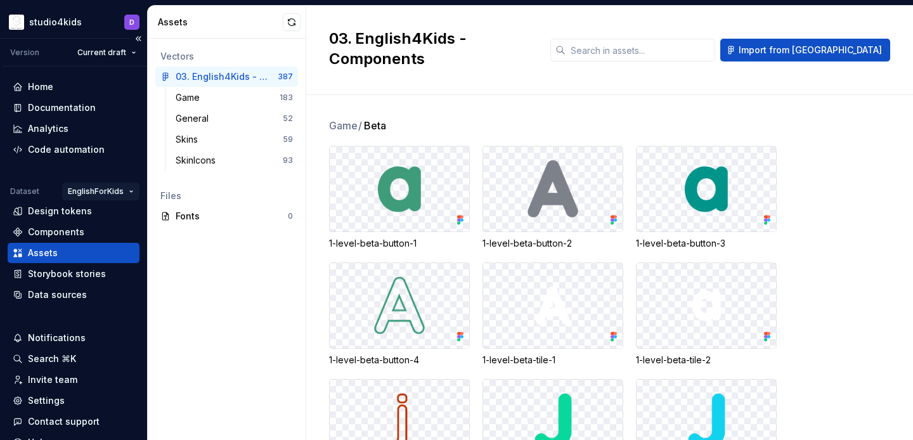
click at [111, 190] on html "studio4kids D Version Current draft Home Documentation Analytics Code automatio…" at bounding box center [456, 220] width 913 height 440
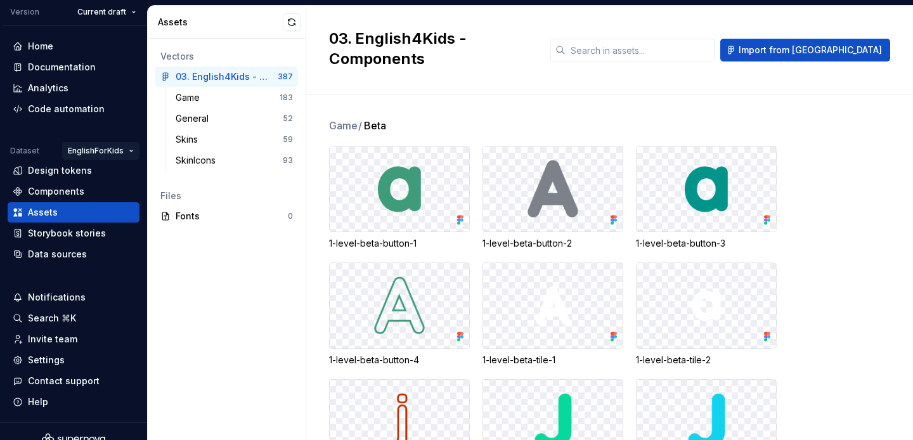
scroll to position [56, 0]
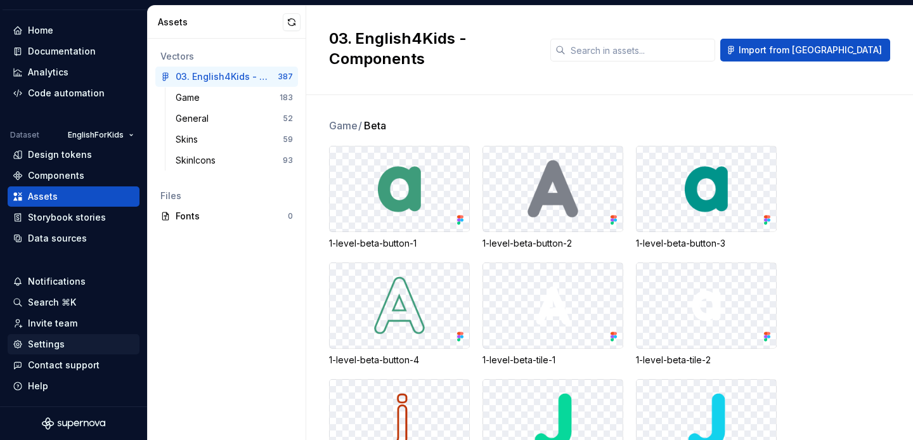
click at [52, 338] on div "Settings" at bounding box center [46, 344] width 37 height 13
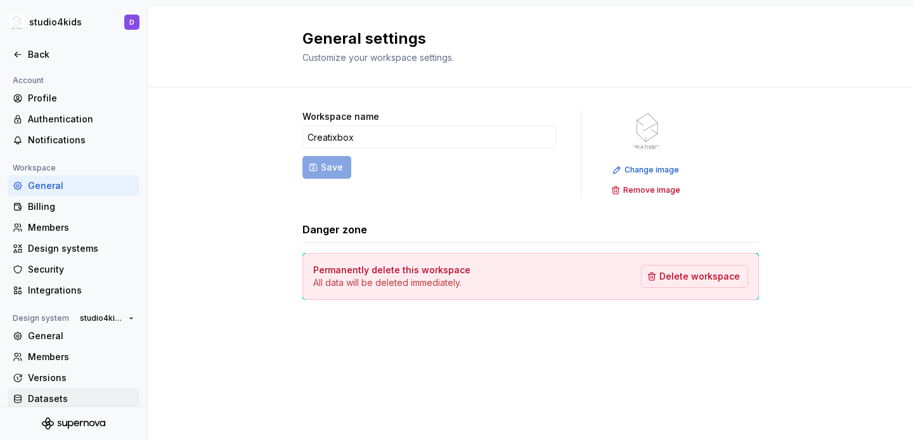
click at [66, 396] on div "Datasets" at bounding box center [81, 398] width 106 height 13
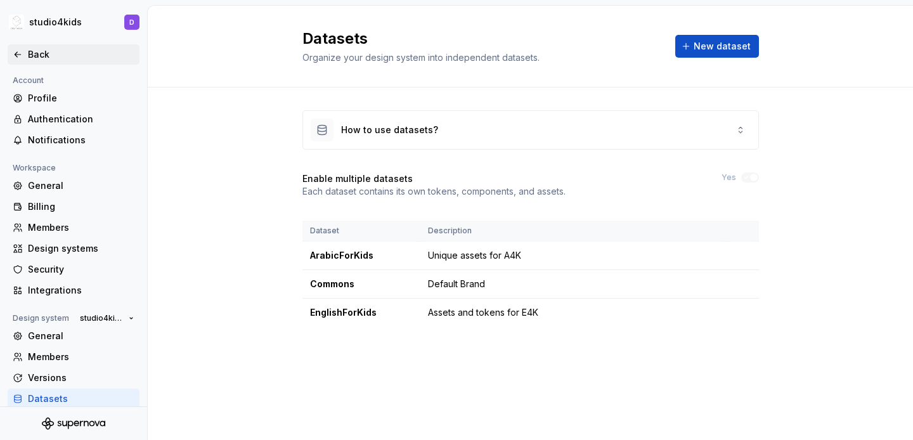
click at [37, 50] on div "Back" at bounding box center [81, 54] width 106 height 13
